Goal: Task Accomplishment & Management: Manage account settings

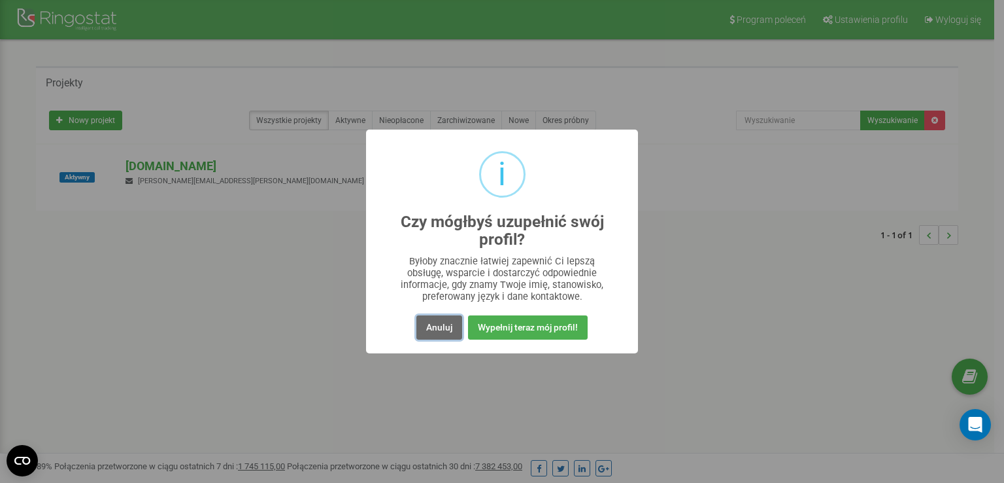
click at [443, 323] on button "Anuluj" at bounding box center [440, 327] width 46 height 24
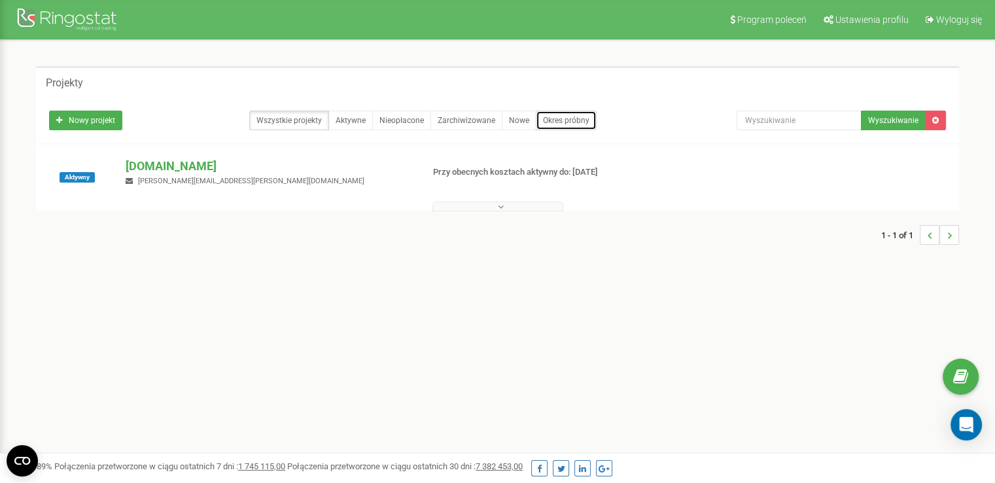
drag, startPoint x: 553, startPoint y: 118, endPoint x: 546, endPoint y: 121, distance: 7.0
click at [553, 118] on link "Okres próbny" at bounding box center [566, 121] width 61 height 20
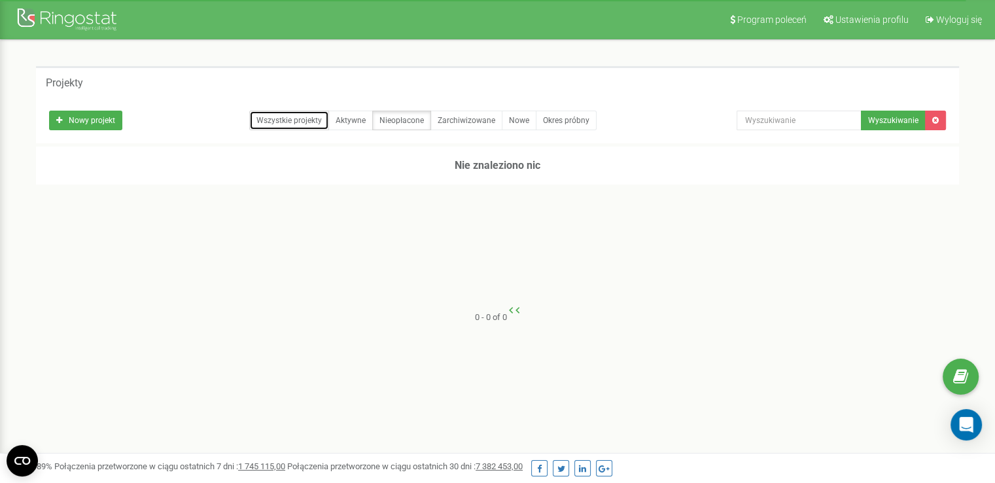
click at [306, 120] on link "Wszystkie projekty" at bounding box center [289, 121] width 80 height 20
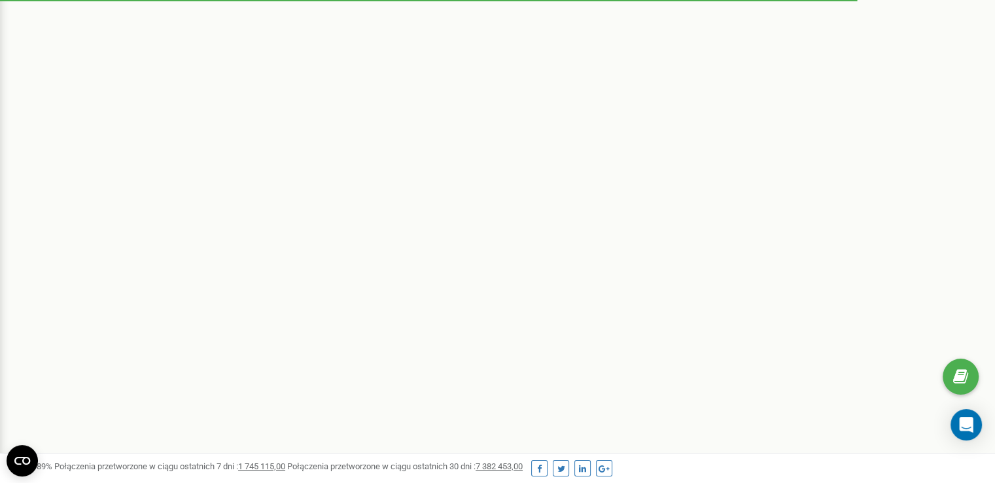
scroll to position [302, 0]
